Goal: Navigation & Orientation: Find specific page/section

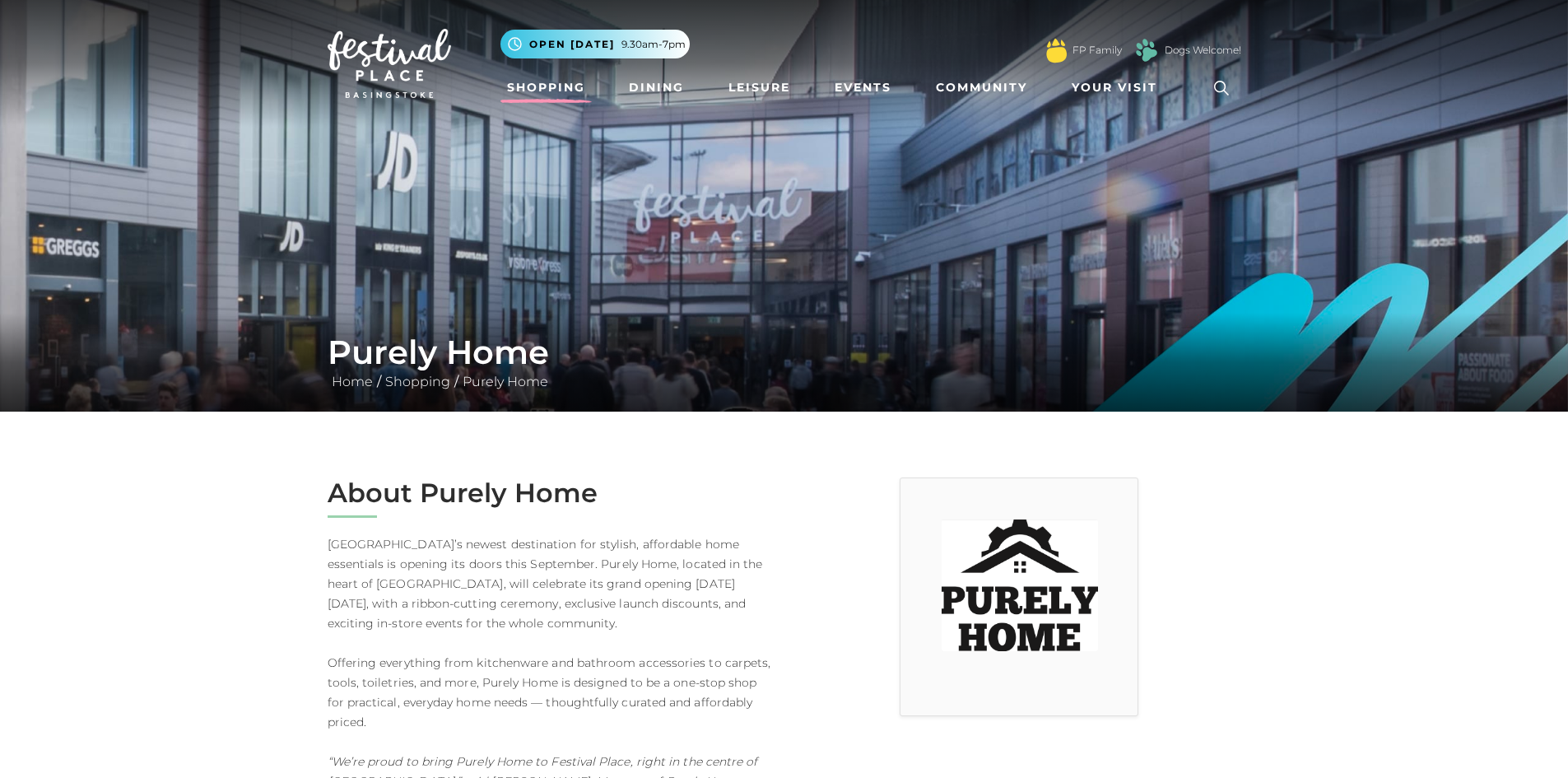
click at [554, 88] on link "Shopping" at bounding box center [546, 88] width 92 height 31
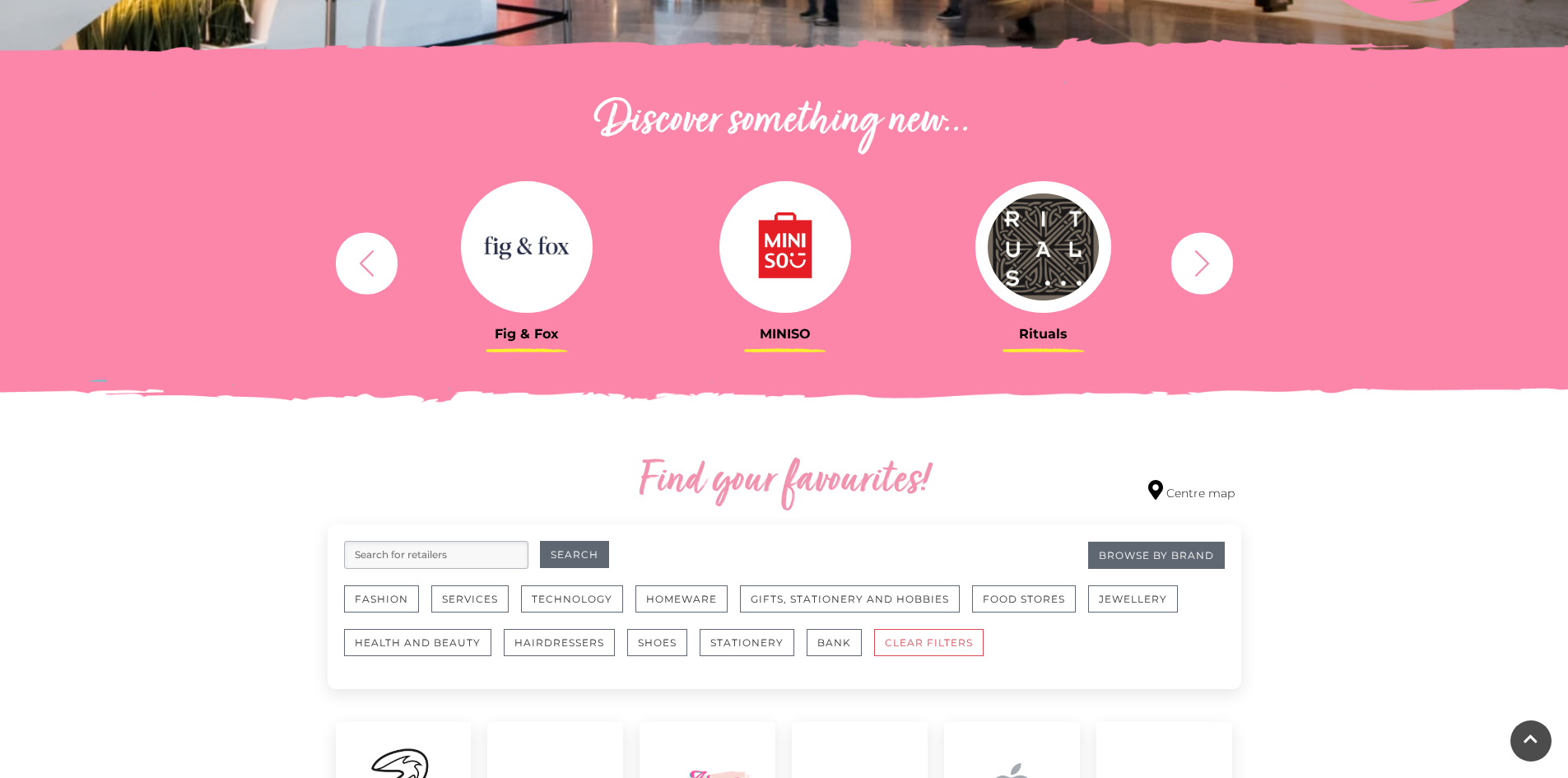
scroll to position [738, 0]
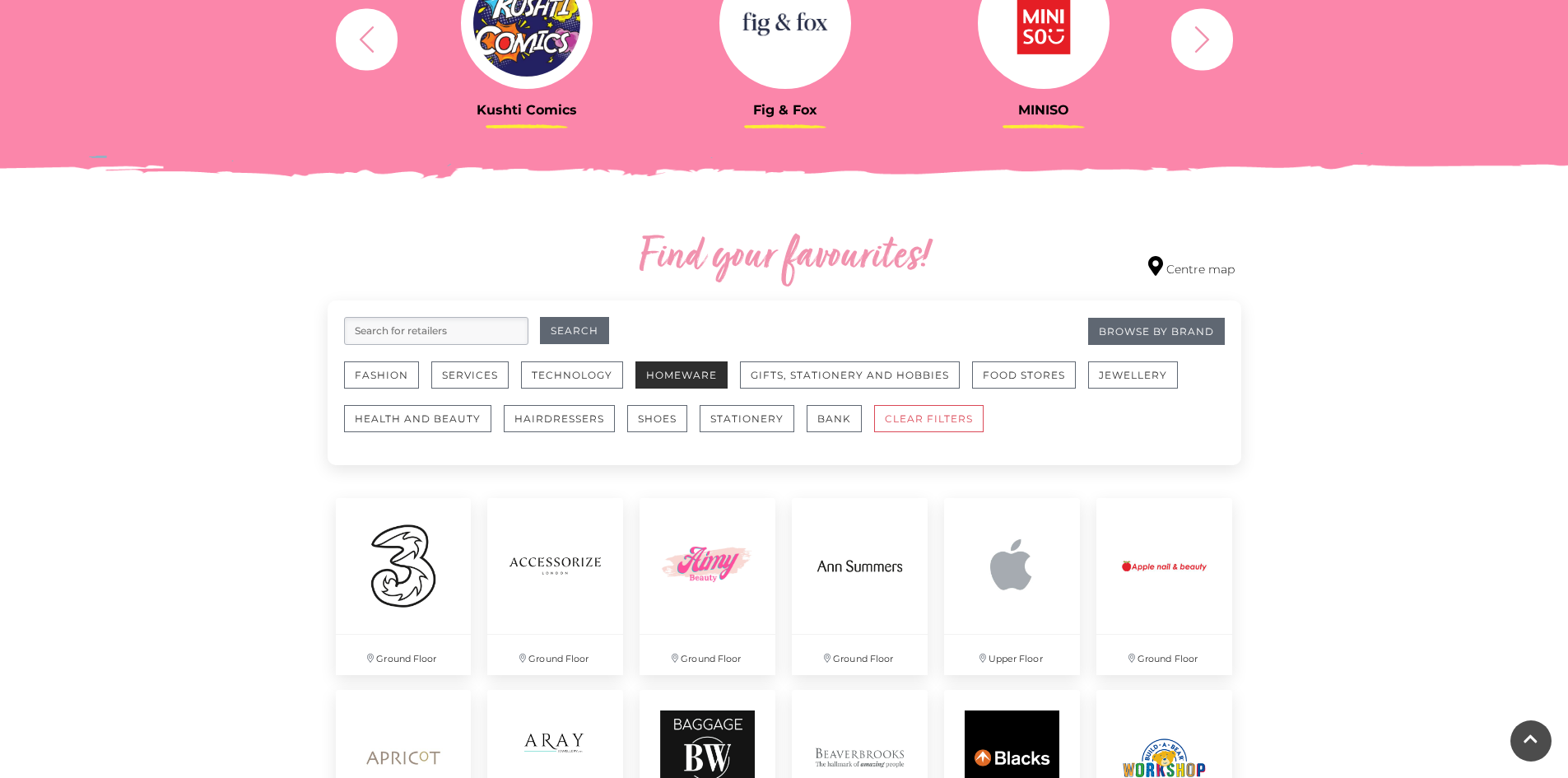
click at [668, 379] on button "Homeware" at bounding box center [682, 375] width 93 height 28
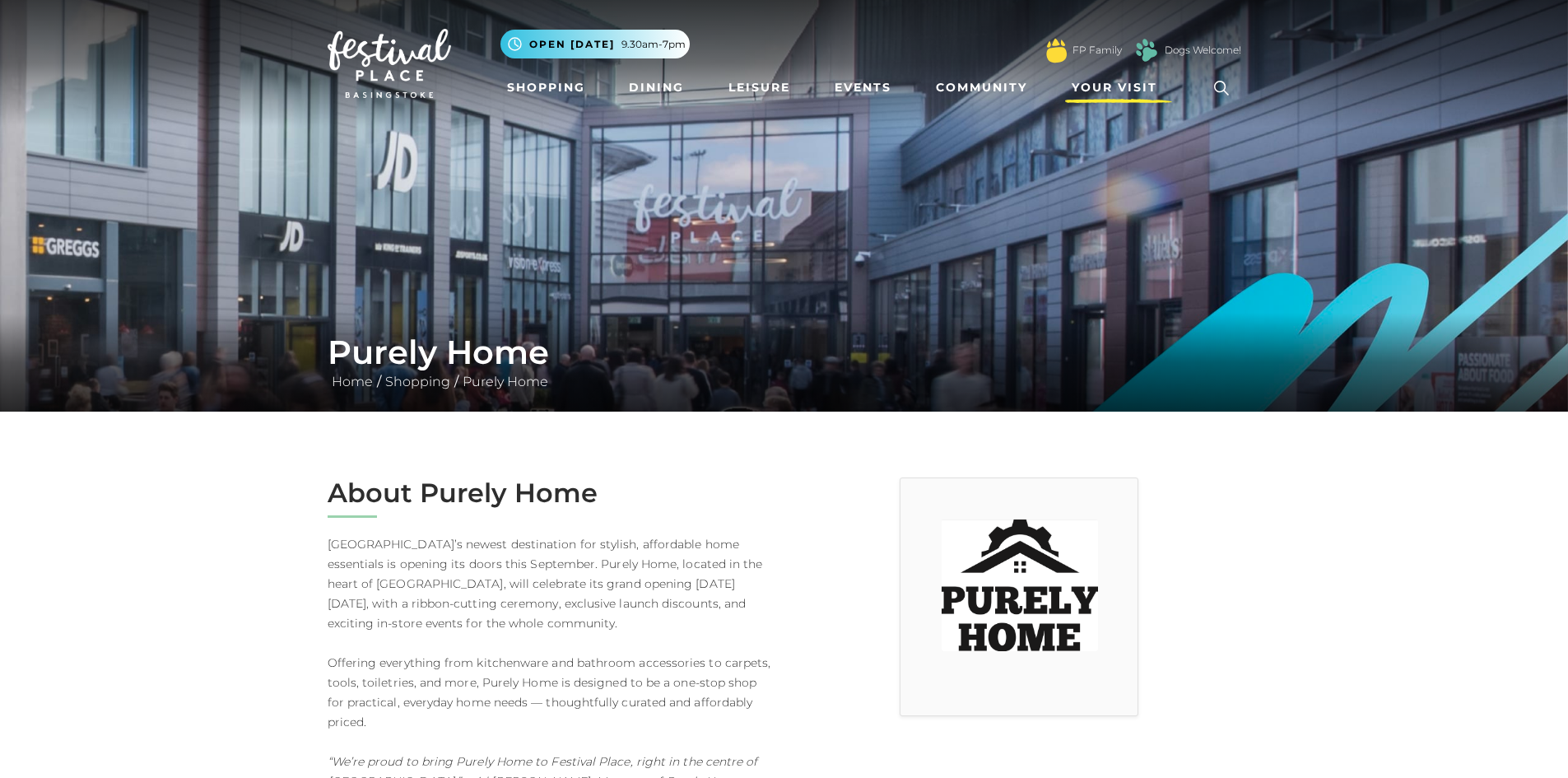
click at [1117, 89] on span "Your Visit" at bounding box center [1114, 88] width 86 height 18
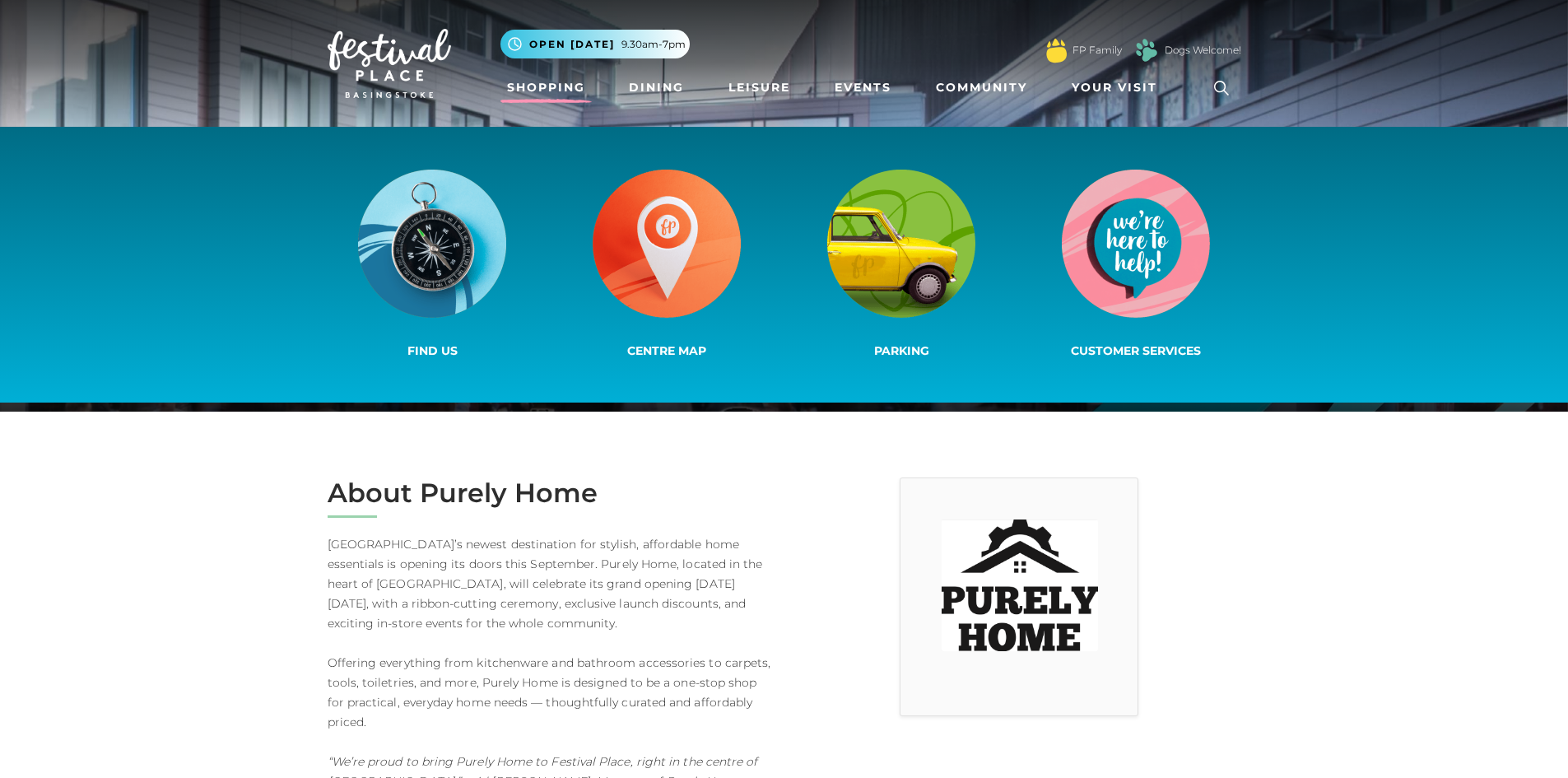
click at [527, 88] on link "Shopping" at bounding box center [546, 88] width 92 height 31
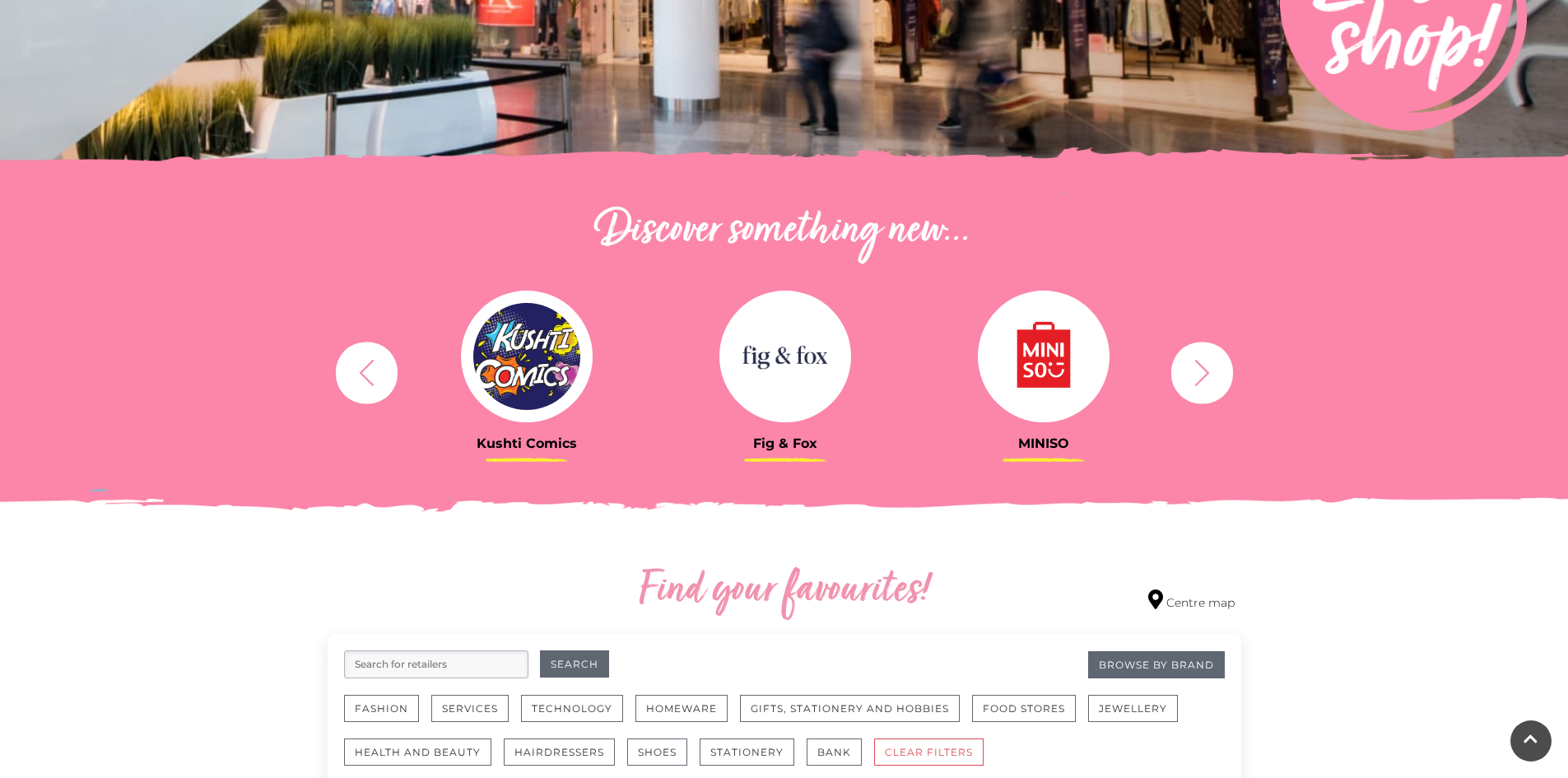
scroll to position [412, 0]
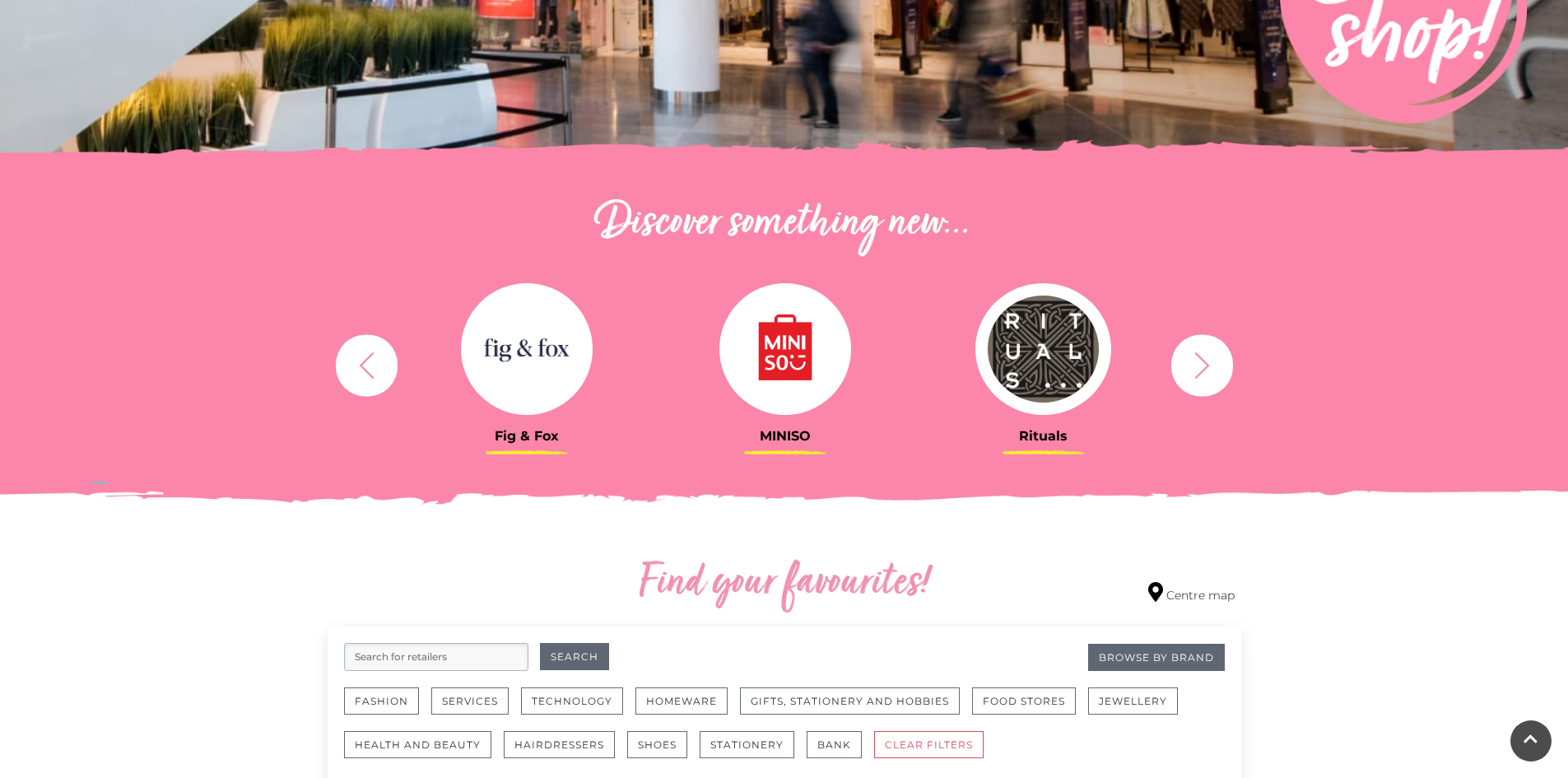
click at [1213, 363] on icon "button" at bounding box center [1202, 364] width 31 height 31
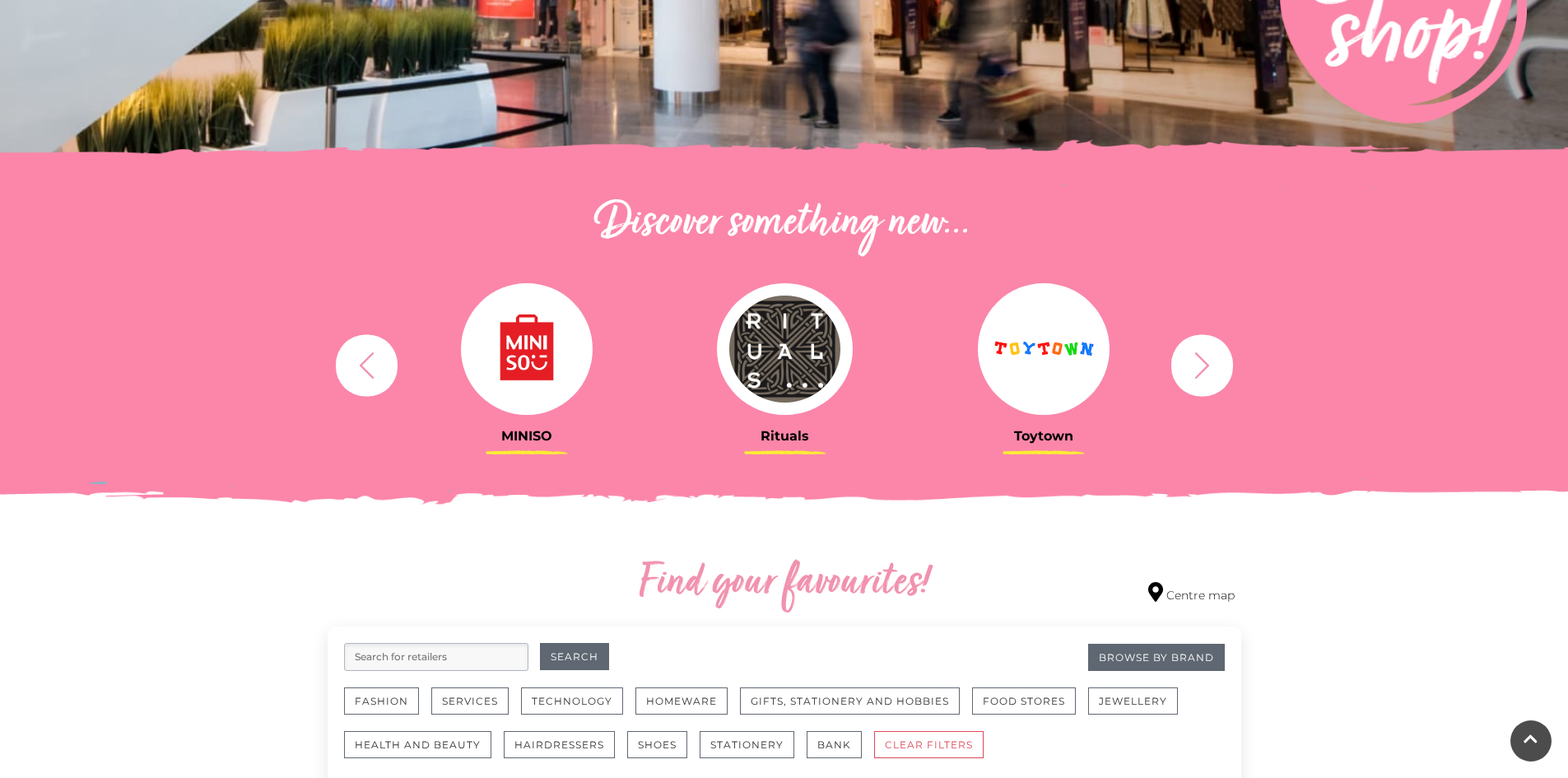
click at [1213, 363] on icon "button" at bounding box center [1202, 364] width 31 height 31
click at [1204, 368] on icon "button" at bounding box center [1202, 364] width 31 height 31
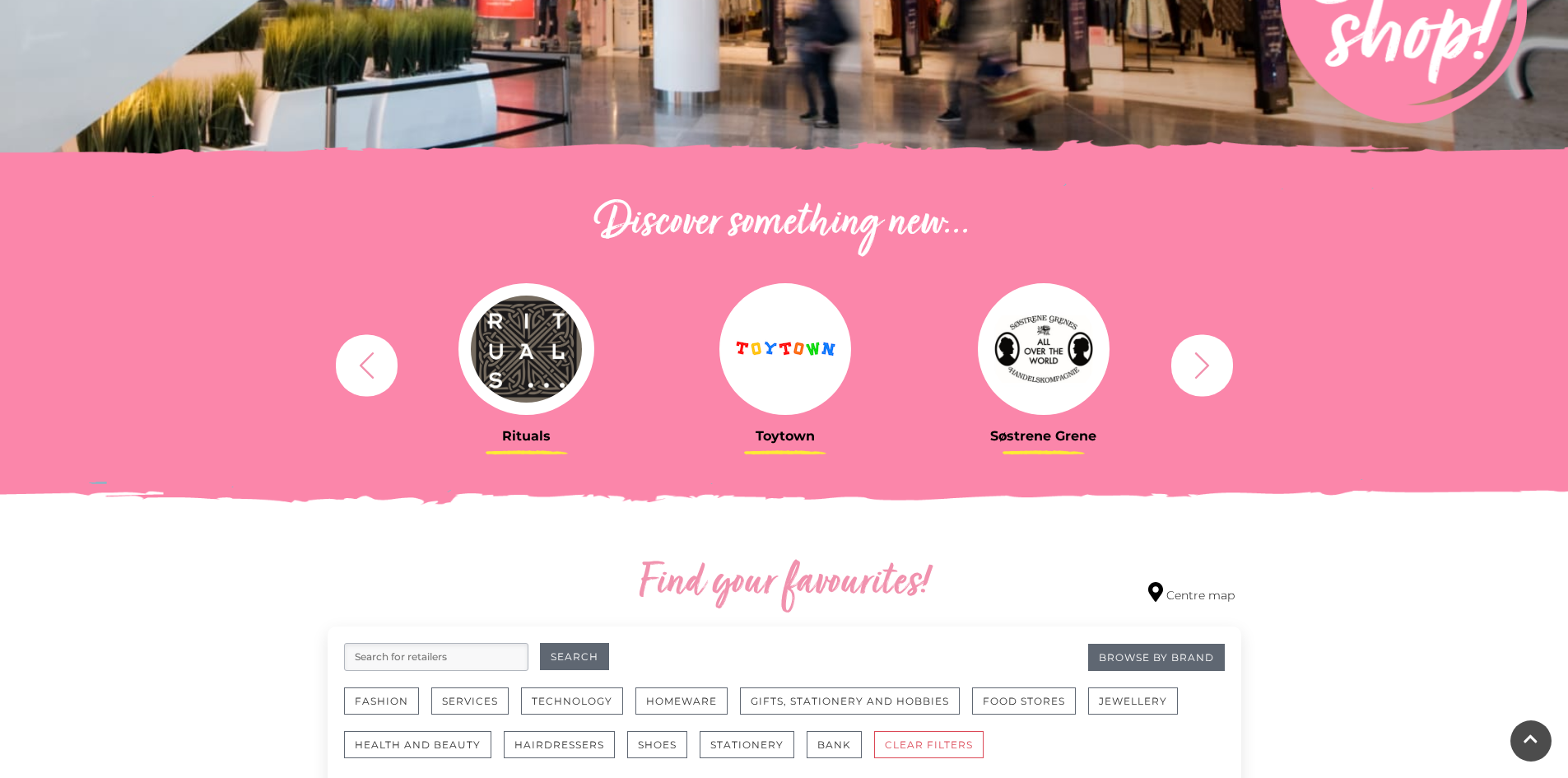
click at [1200, 369] on icon "button" at bounding box center [1202, 364] width 31 height 31
click at [1198, 370] on icon "button" at bounding box center [1202, 364] width 31 height 31
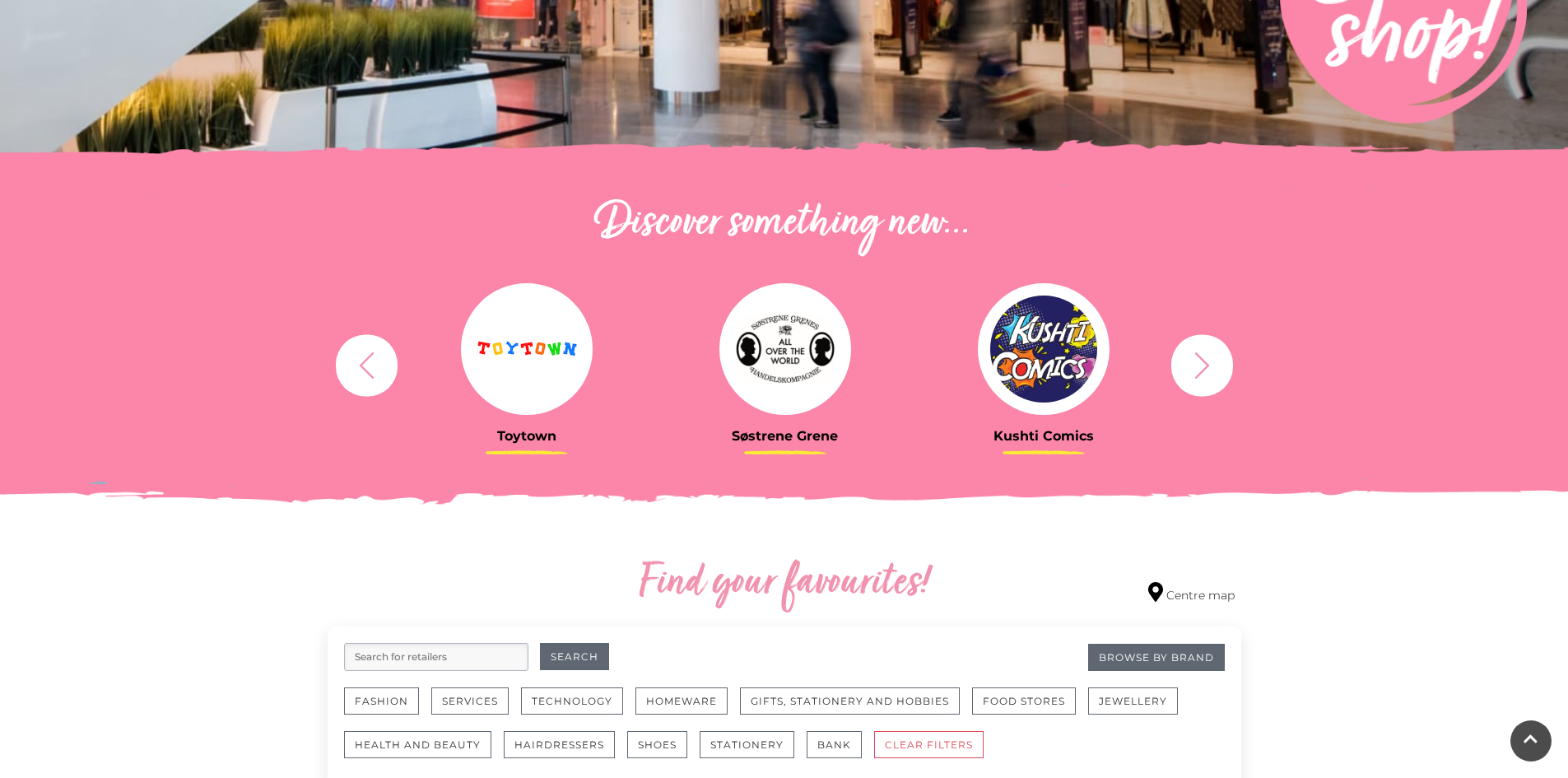
click at [1183, 372] on button "button" at bounding box center [1203, 364] width 62 height 62
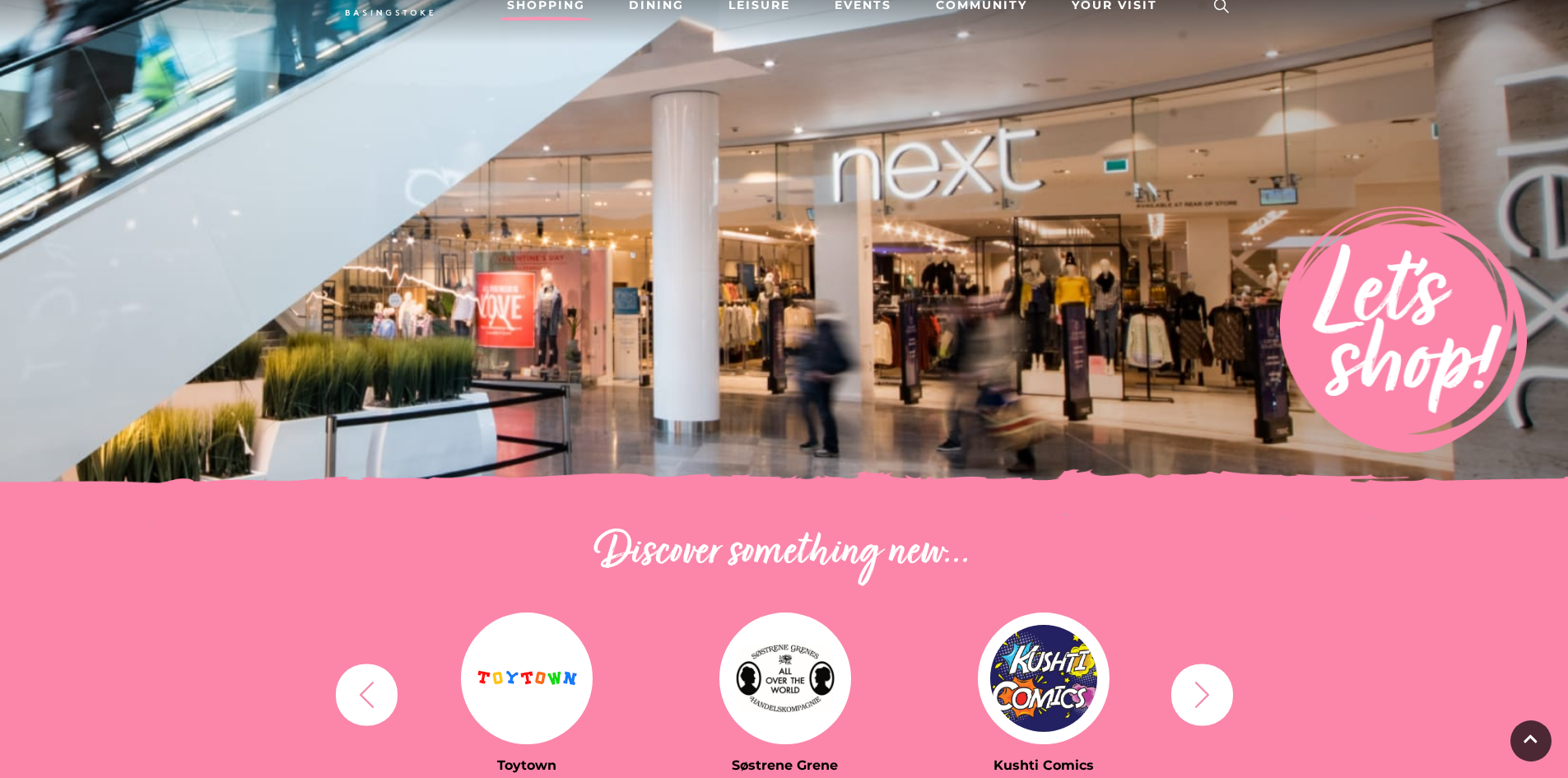
scroll to position [0, 0]
